Goal: Understand process/instructions

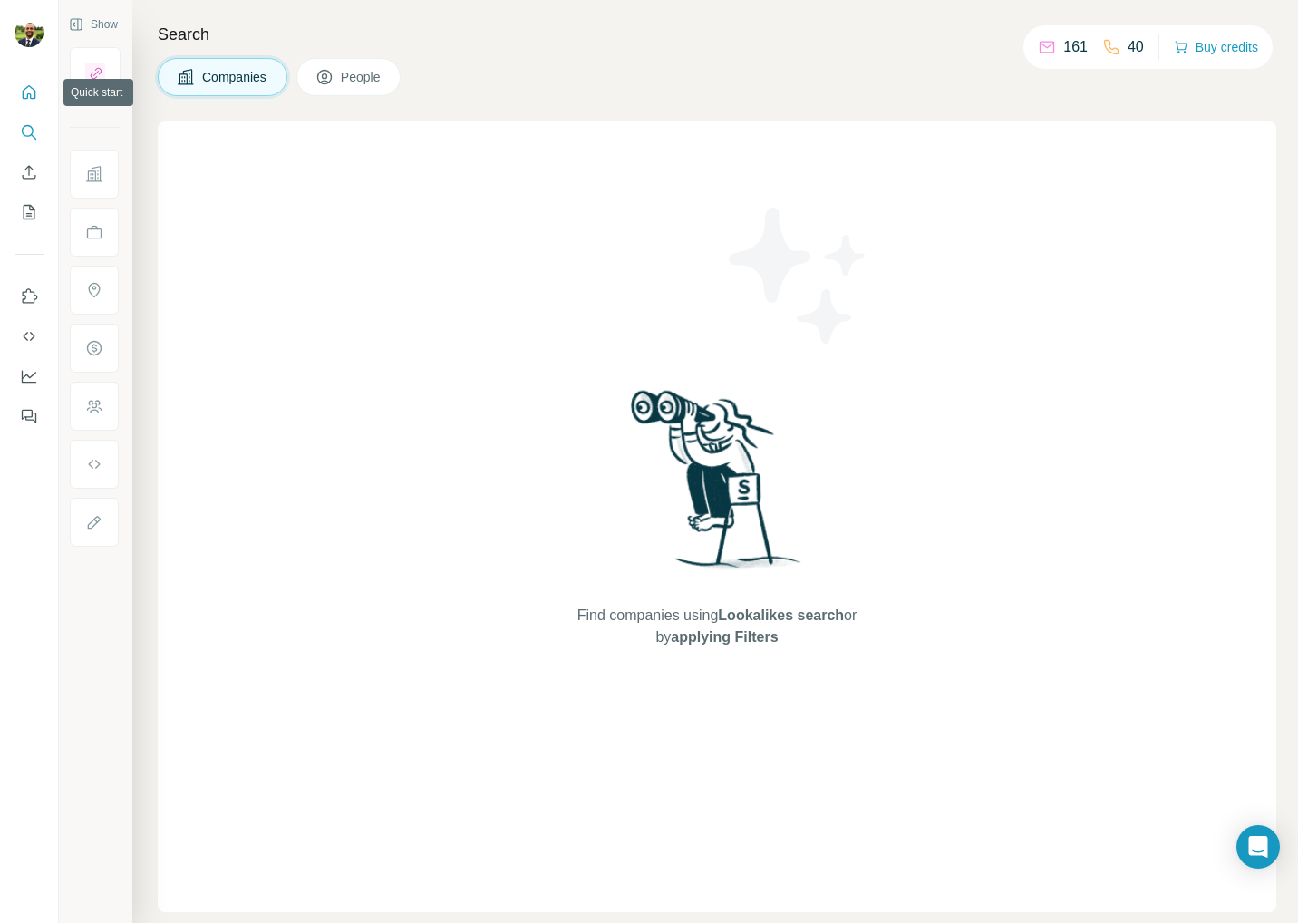
click at [34, 102] on button "Quick start" at bounding box center [29, 92] width 29 height 33
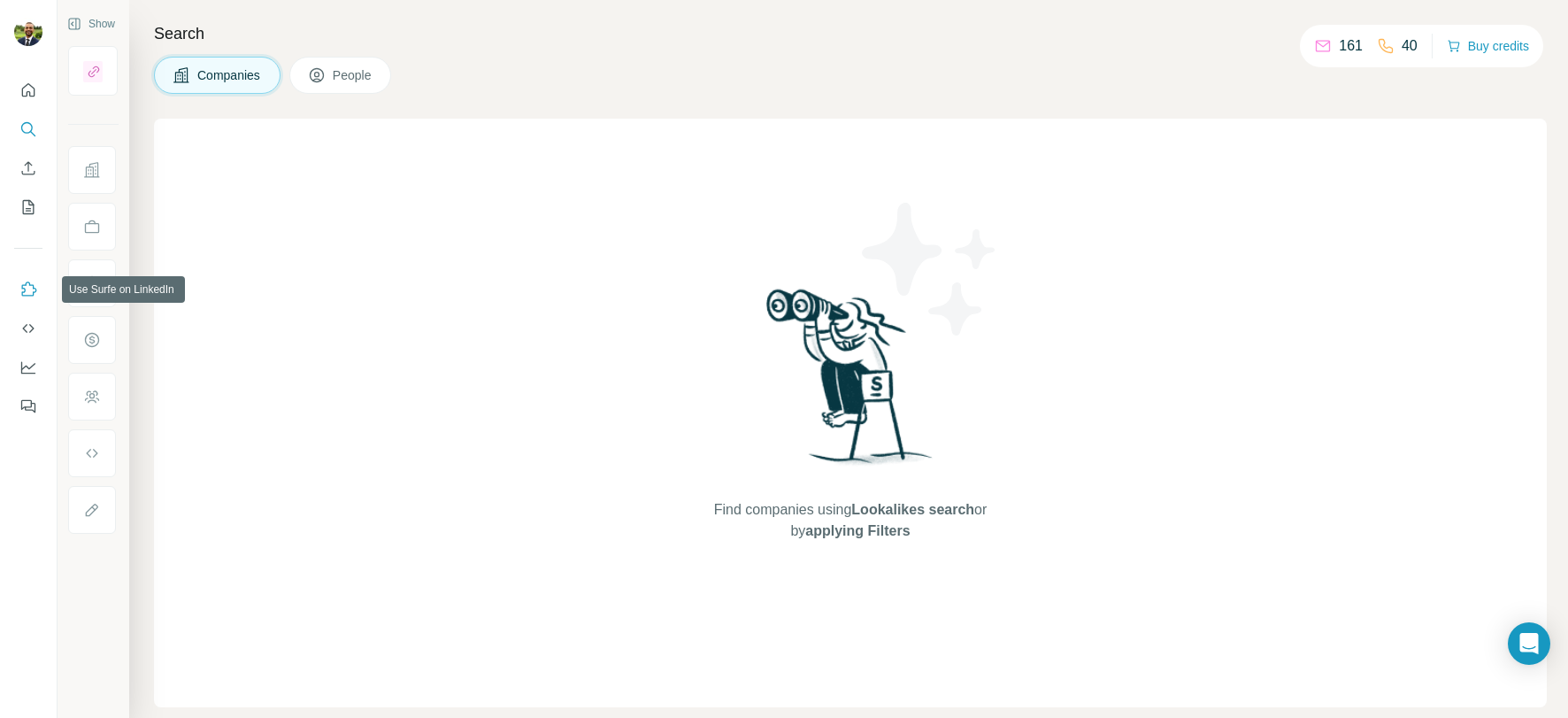
click at [22, 278] on button "Use Surfe on LinkedIn" at bounding box center [28, 289] width 28 height 32
